Goal: Task Accomplishment & Management: Manage account settings

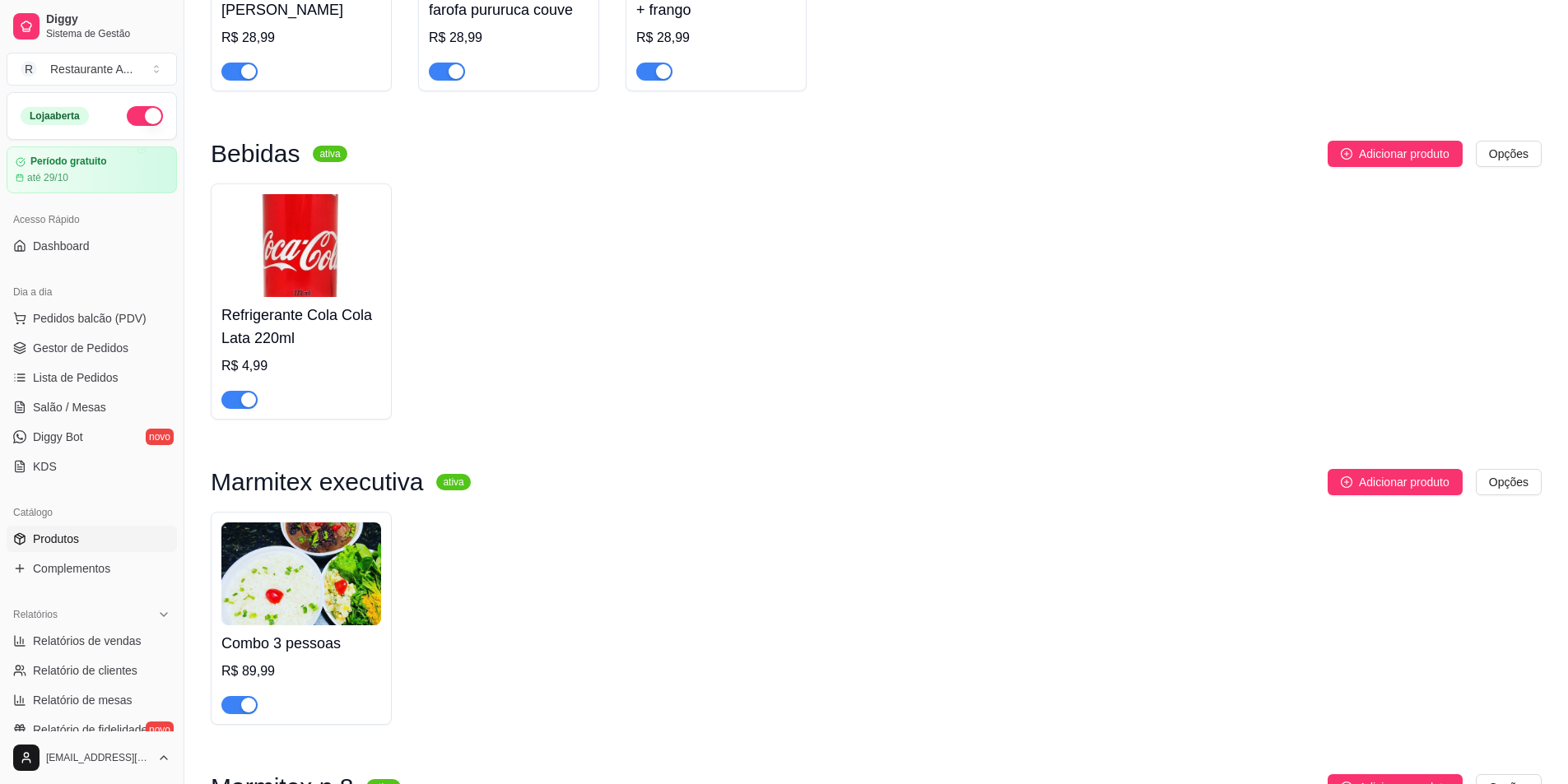
scroll to position [399, 0]
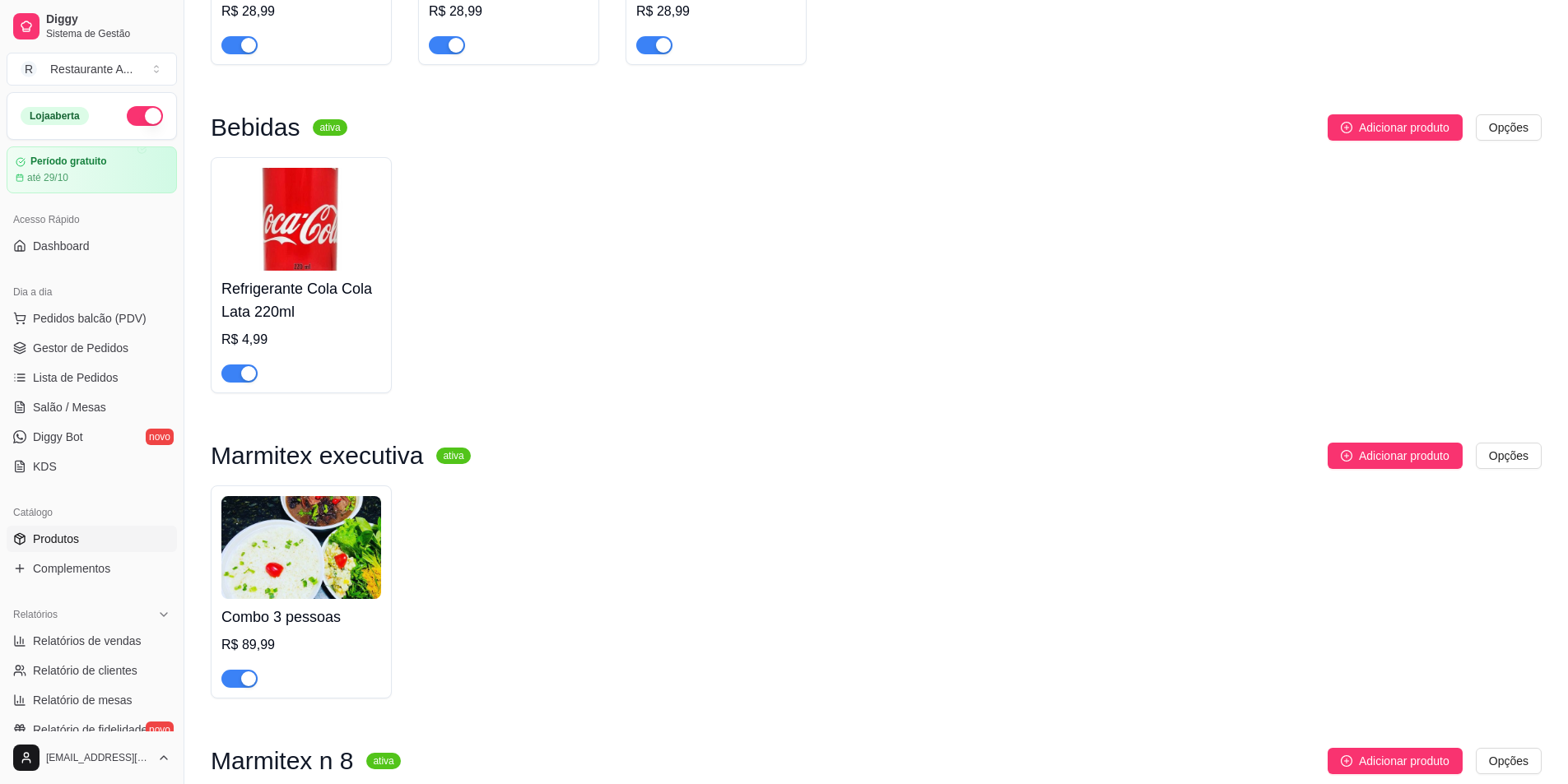
click at [277, 590] on img at bounding box center [301, 548] width 160 height 103
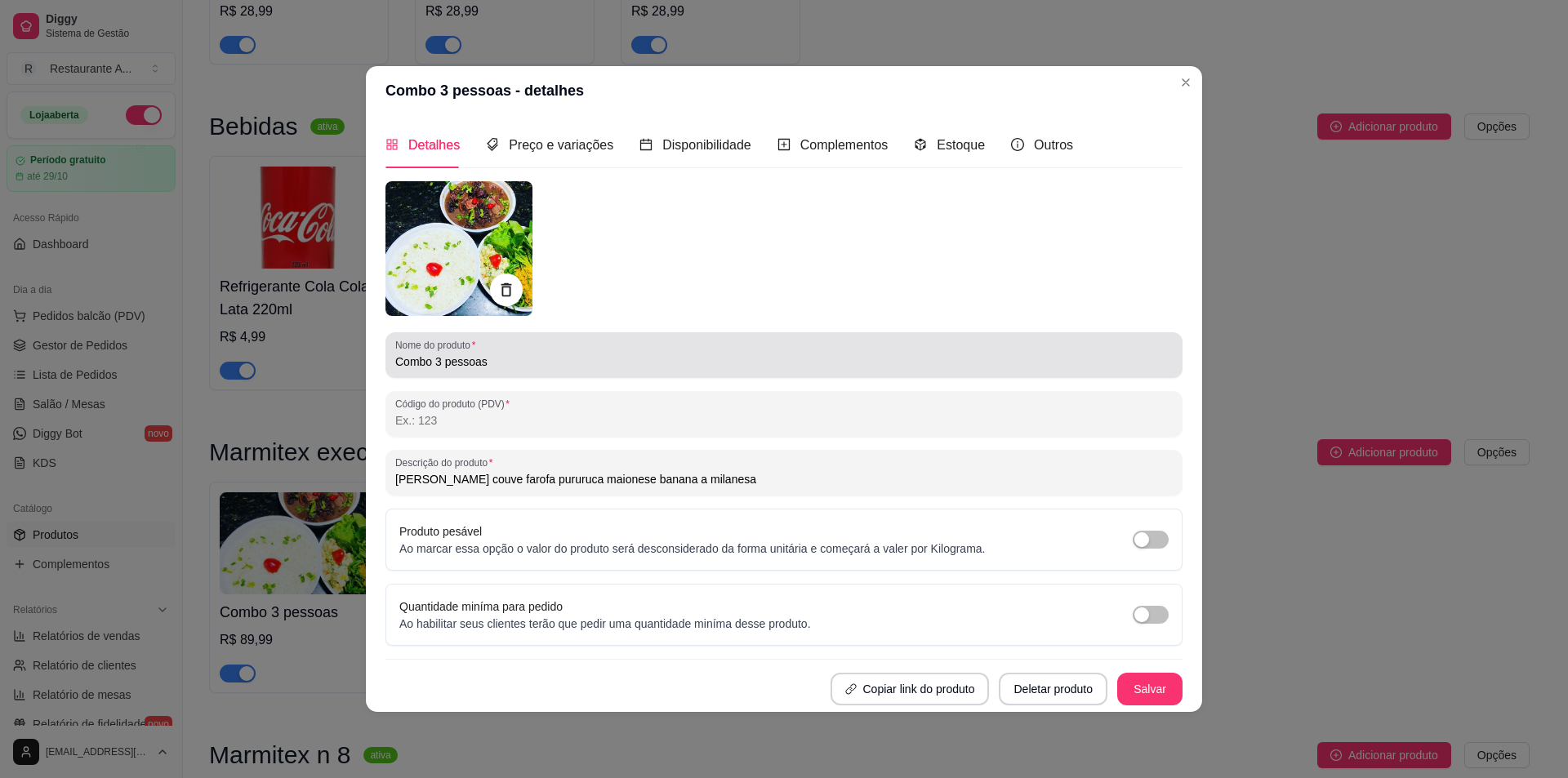
click at [536, 371] on div "Combo 3 pessoas" at bounding box center [784, 356] width 777 height 33
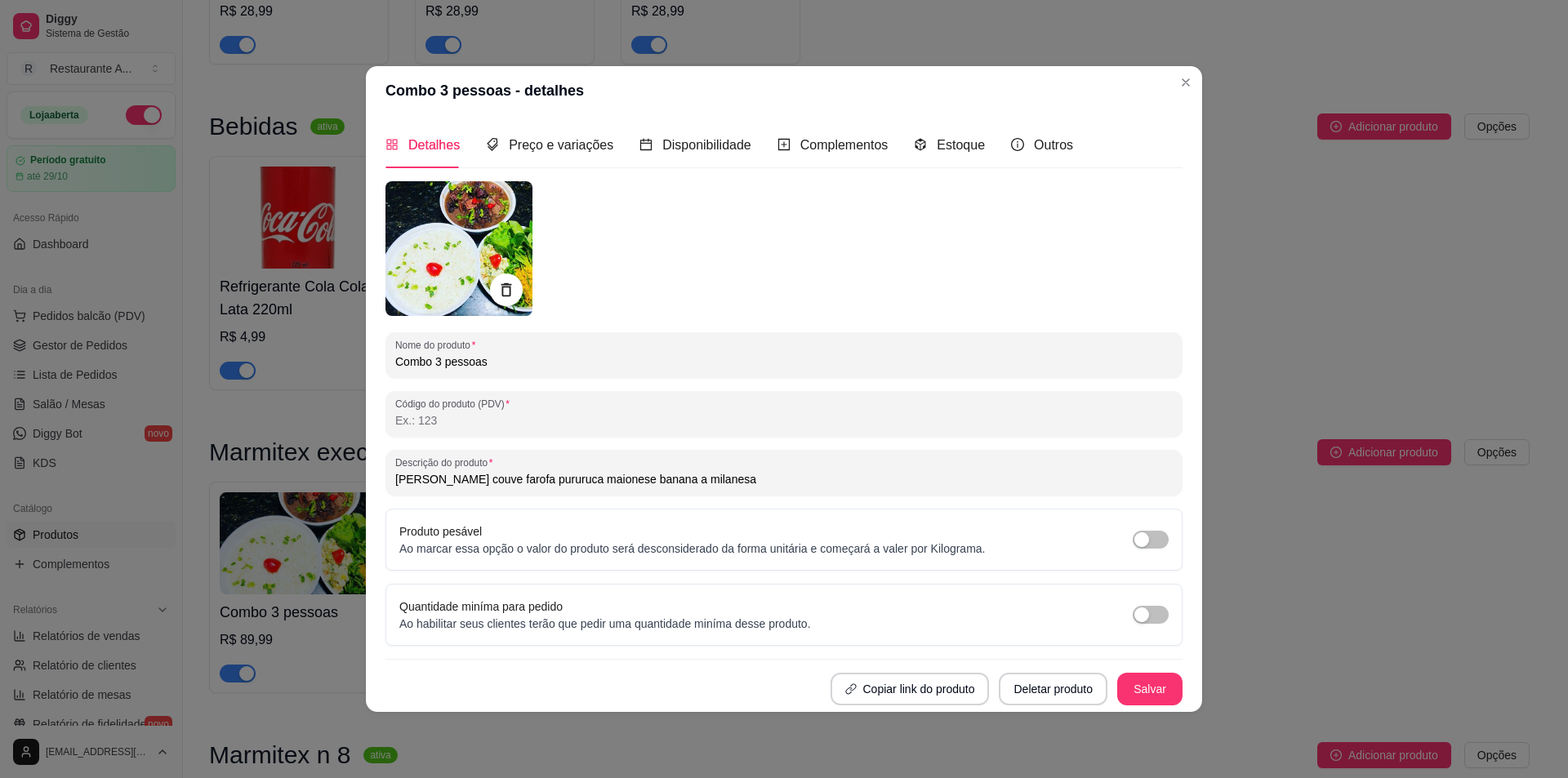
click at [396, 366] on input "Combo 3 pessoas" at bounding box center [784, 362] width 777 height 16
type input "Feijoada Combo 3 pessoas"
click at [1142, 678] on button "Salvar" at bounding box center [1150, 690] width 65 height 33
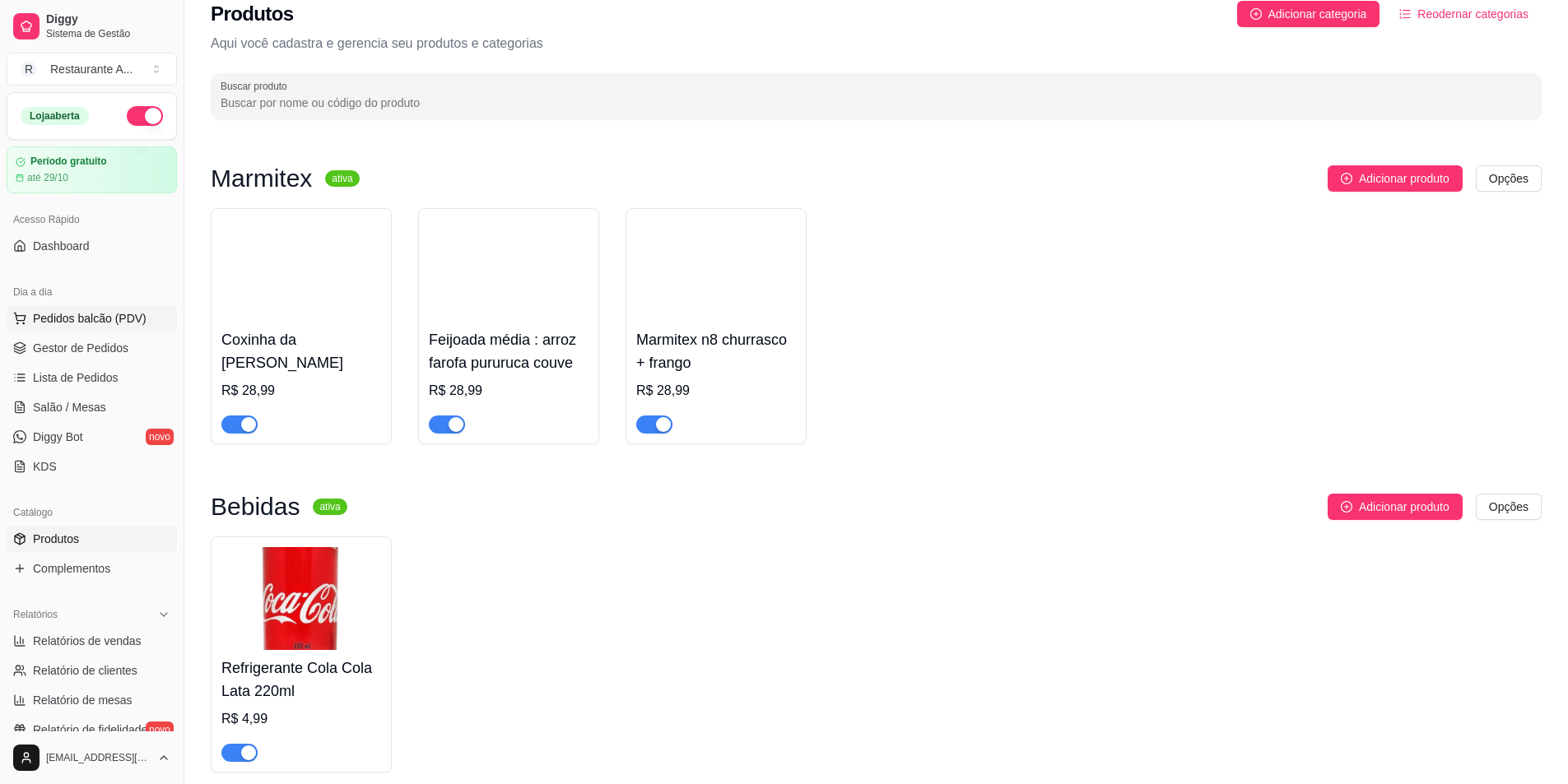
scroll to position [0, 0]
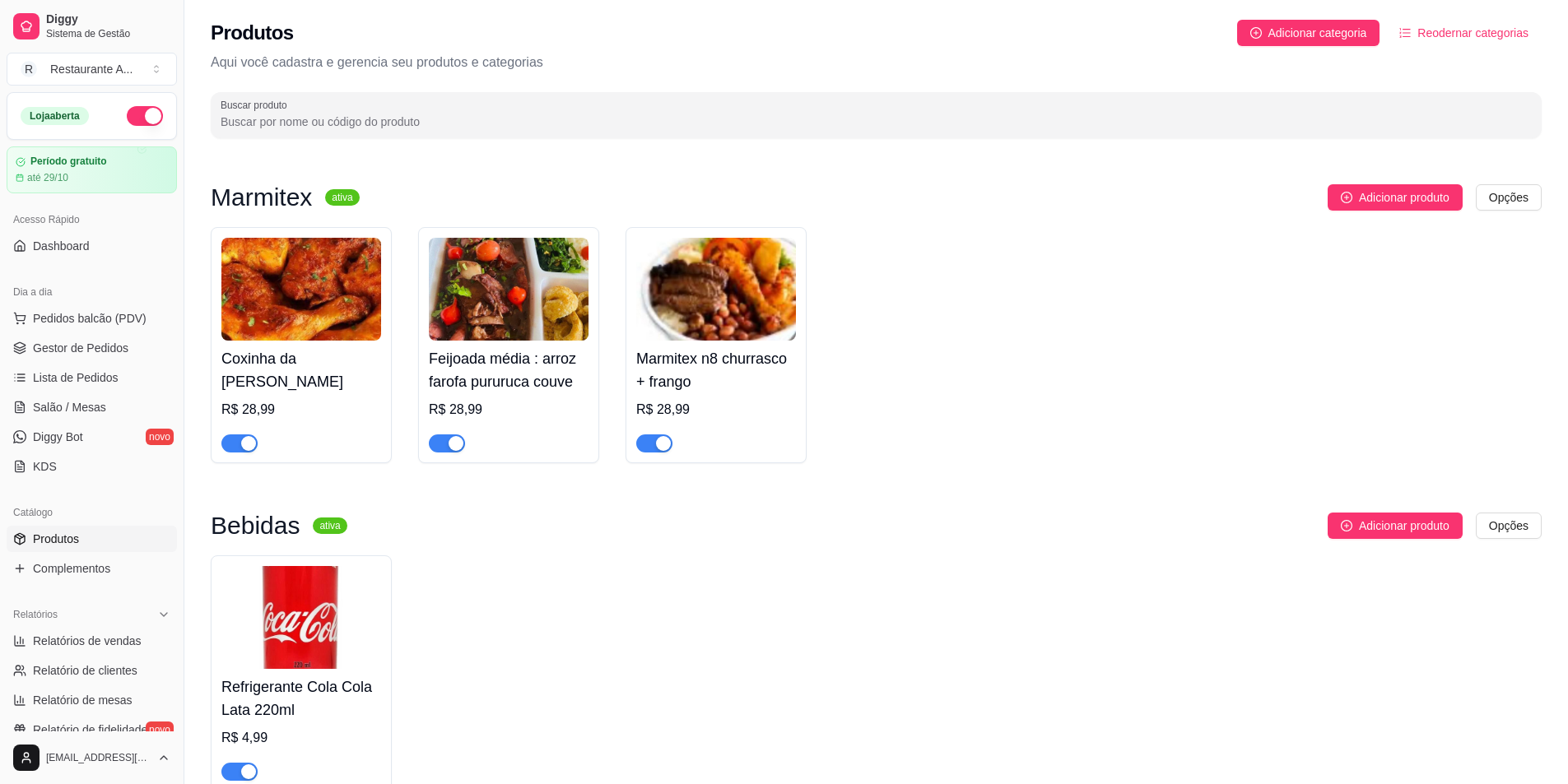
click at [329, 319] on img at bounding box center [301, 289] width 160 height 103
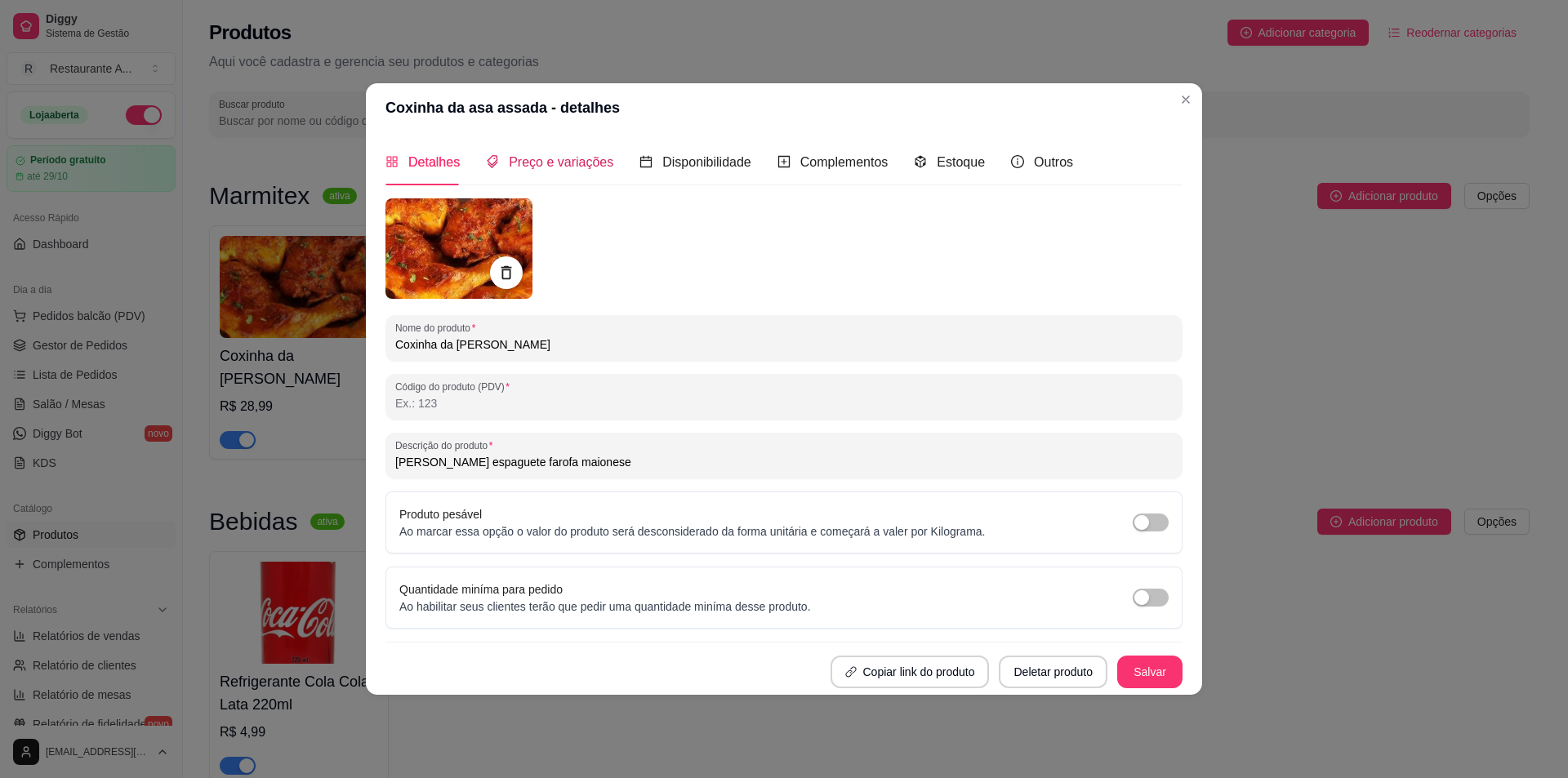
click at [568, 164] on span "Preço e variações" at bounding box center [561, 162] width 104 height 14
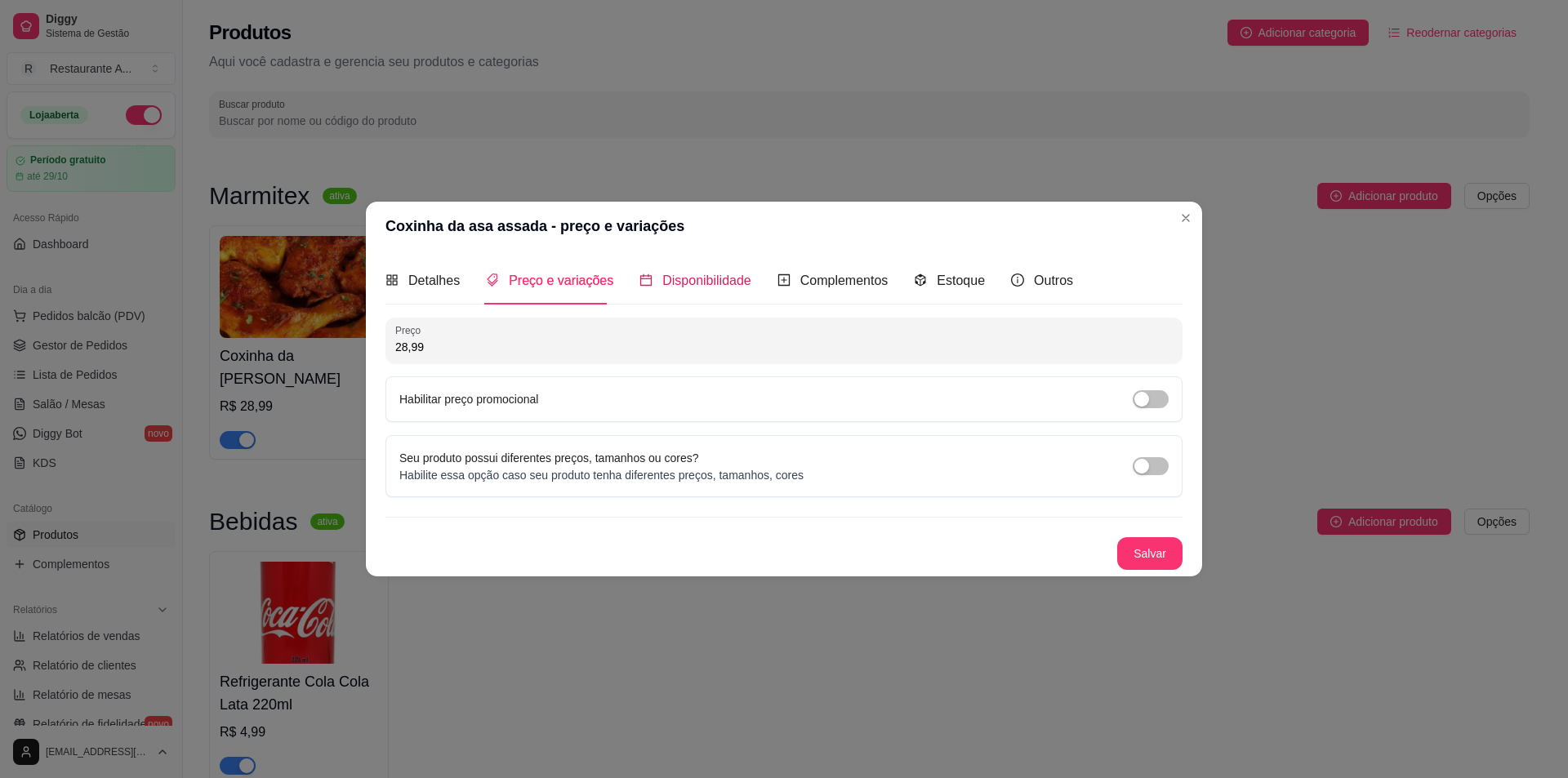
click at [704, 287] on span "Disponibilidade" at bounding box center [706, 280] width 89 height 14
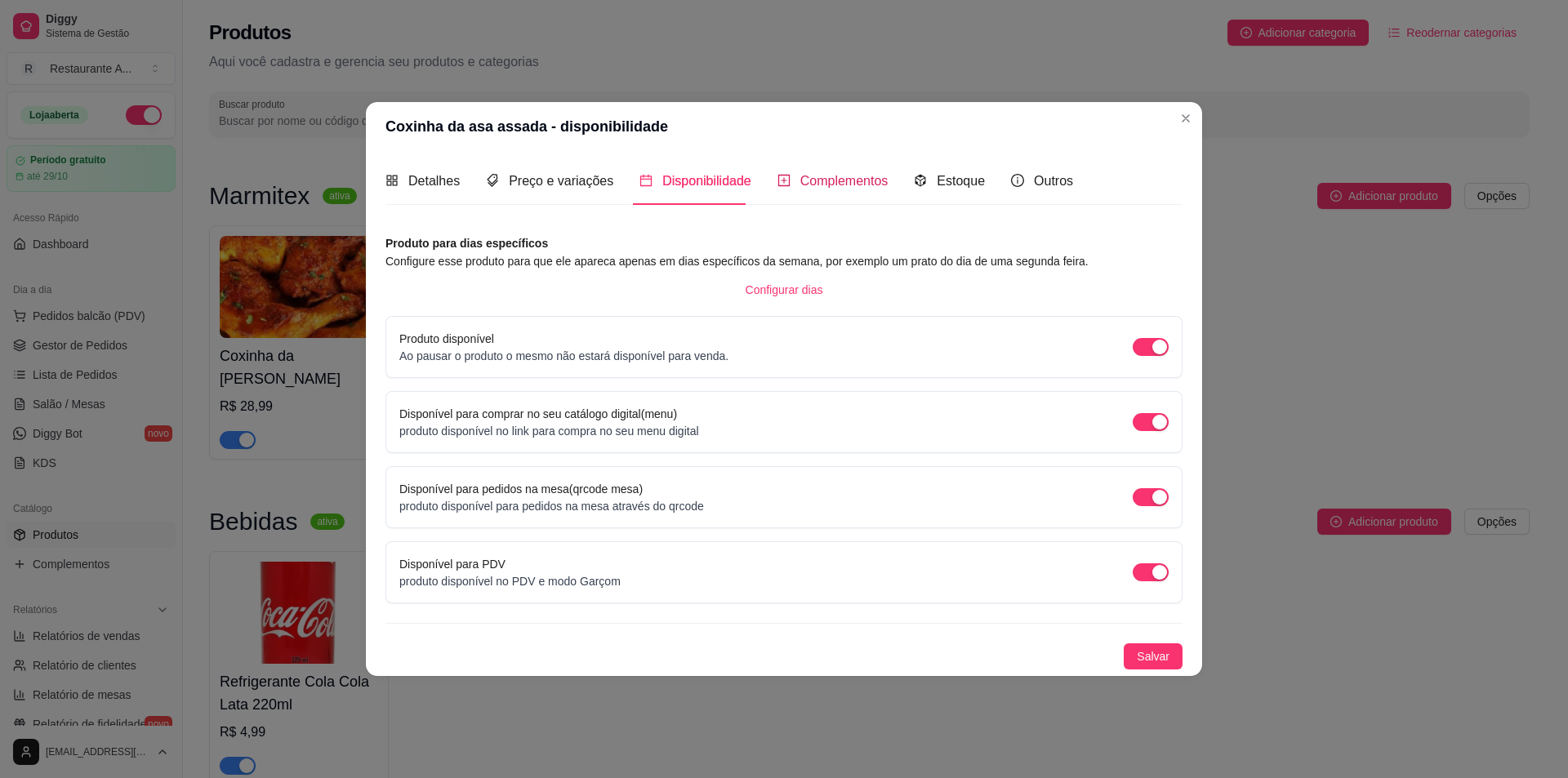
click at [817, 185] on span "Complementos" at bounding box center [844, 180] width 89 height 14
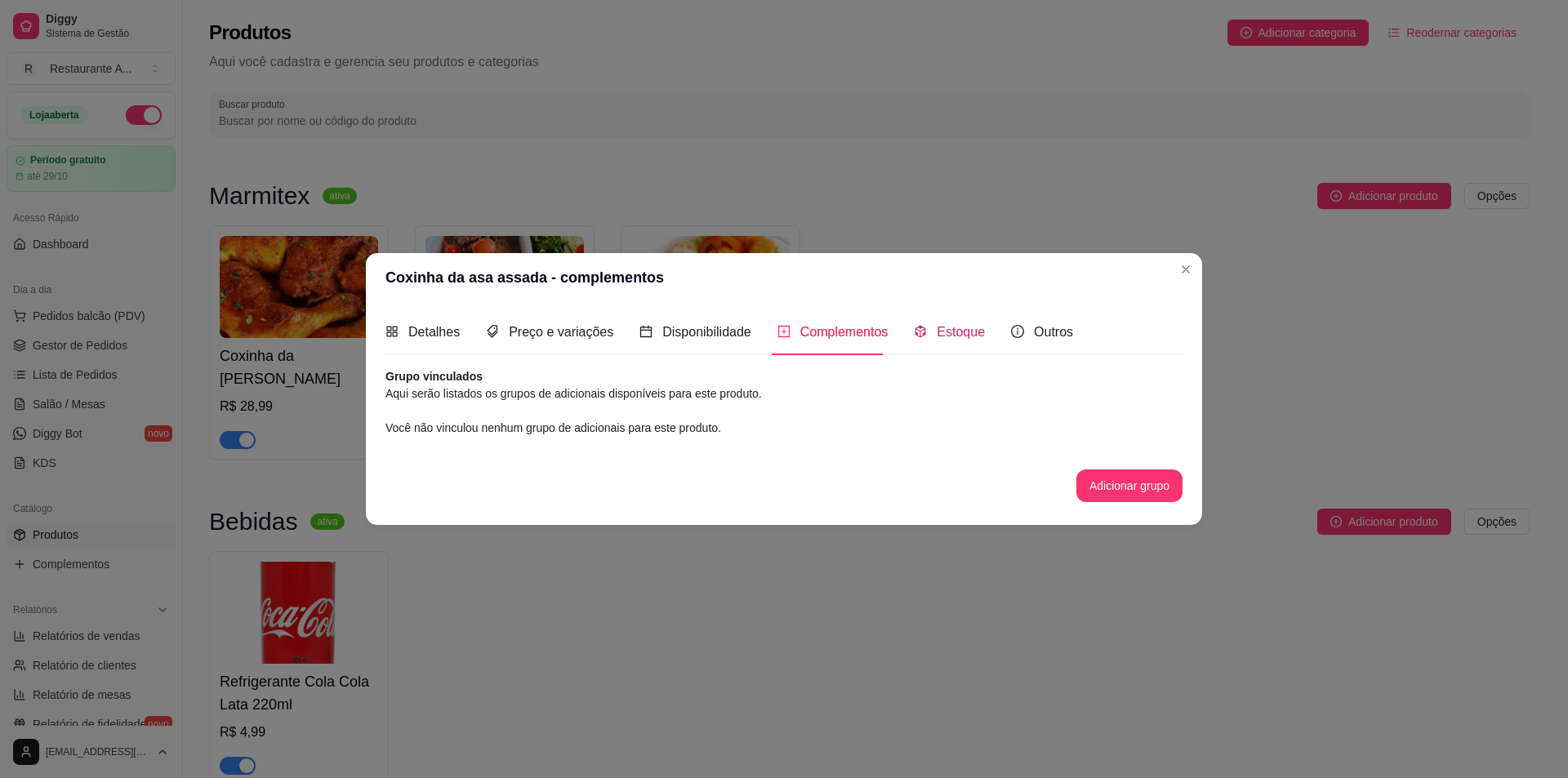
click at [966, 334] on span "Estoque" at bounding box center [961, 332] width 49 height 14
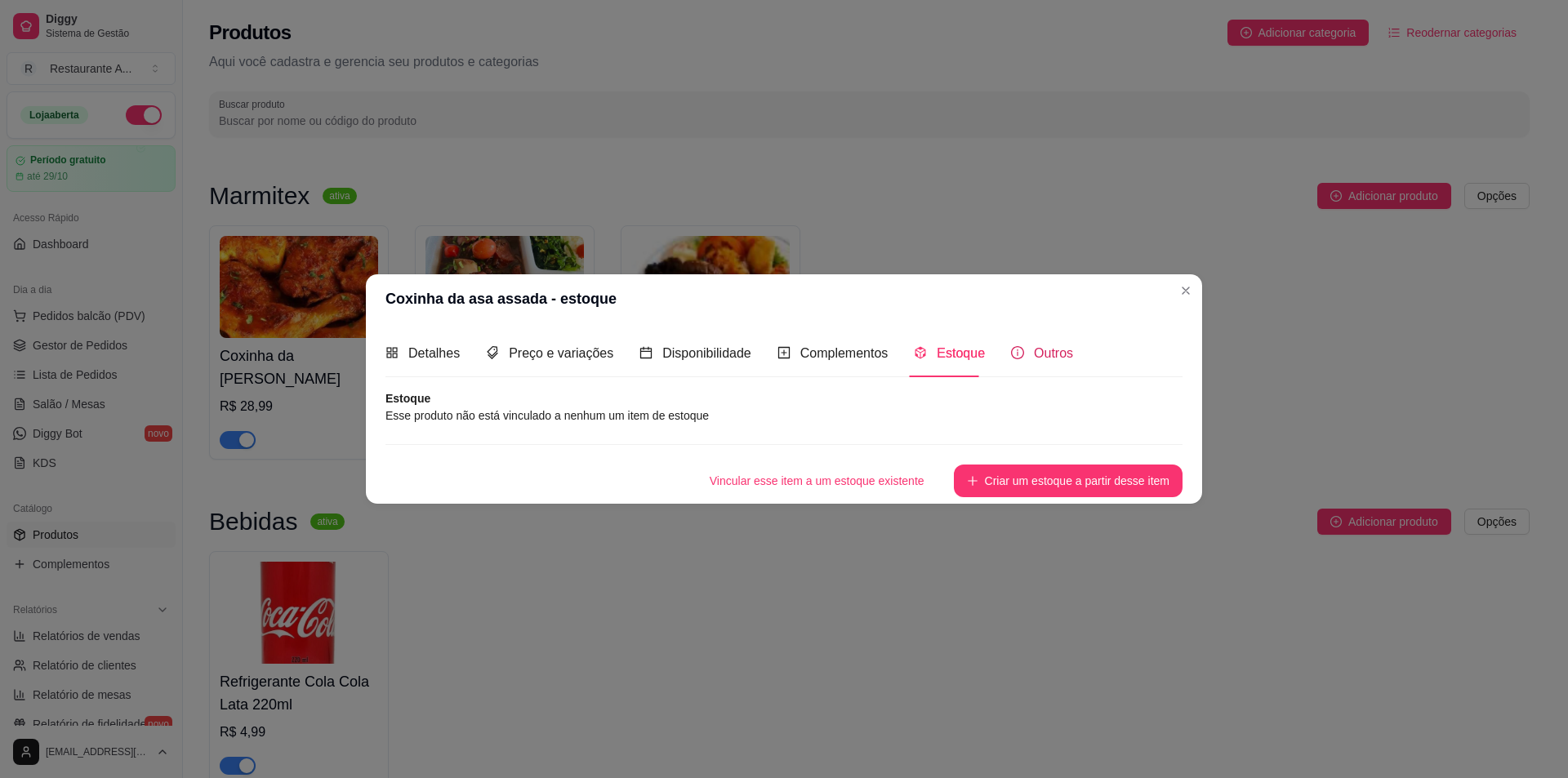
click at [1041, 356] on span "Outros" at bounding box center [1053, 353] width 39 height 14
